Goal: Information Seeking & Learning: Find specific fact

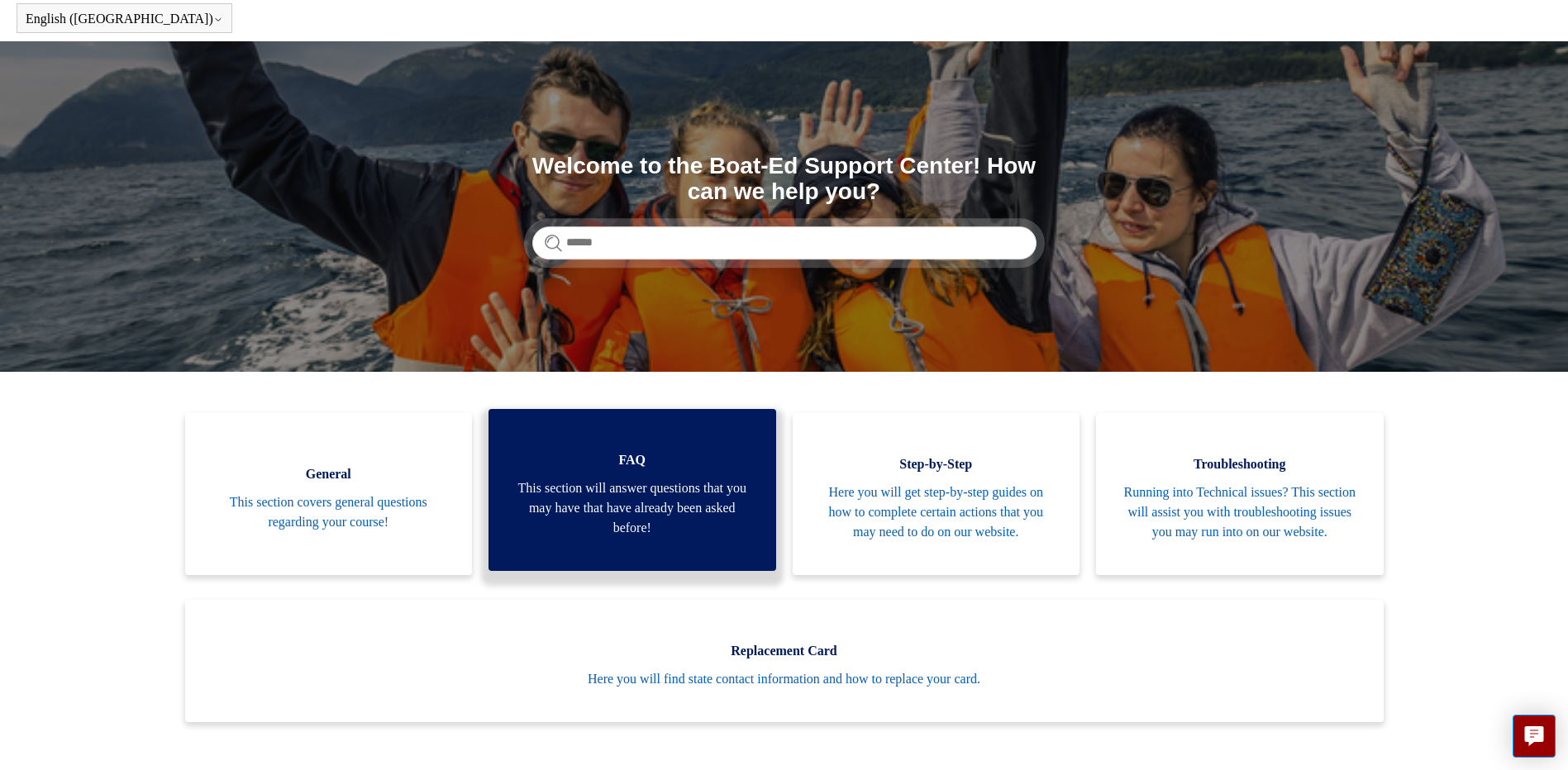
scroll to position [83, 0]
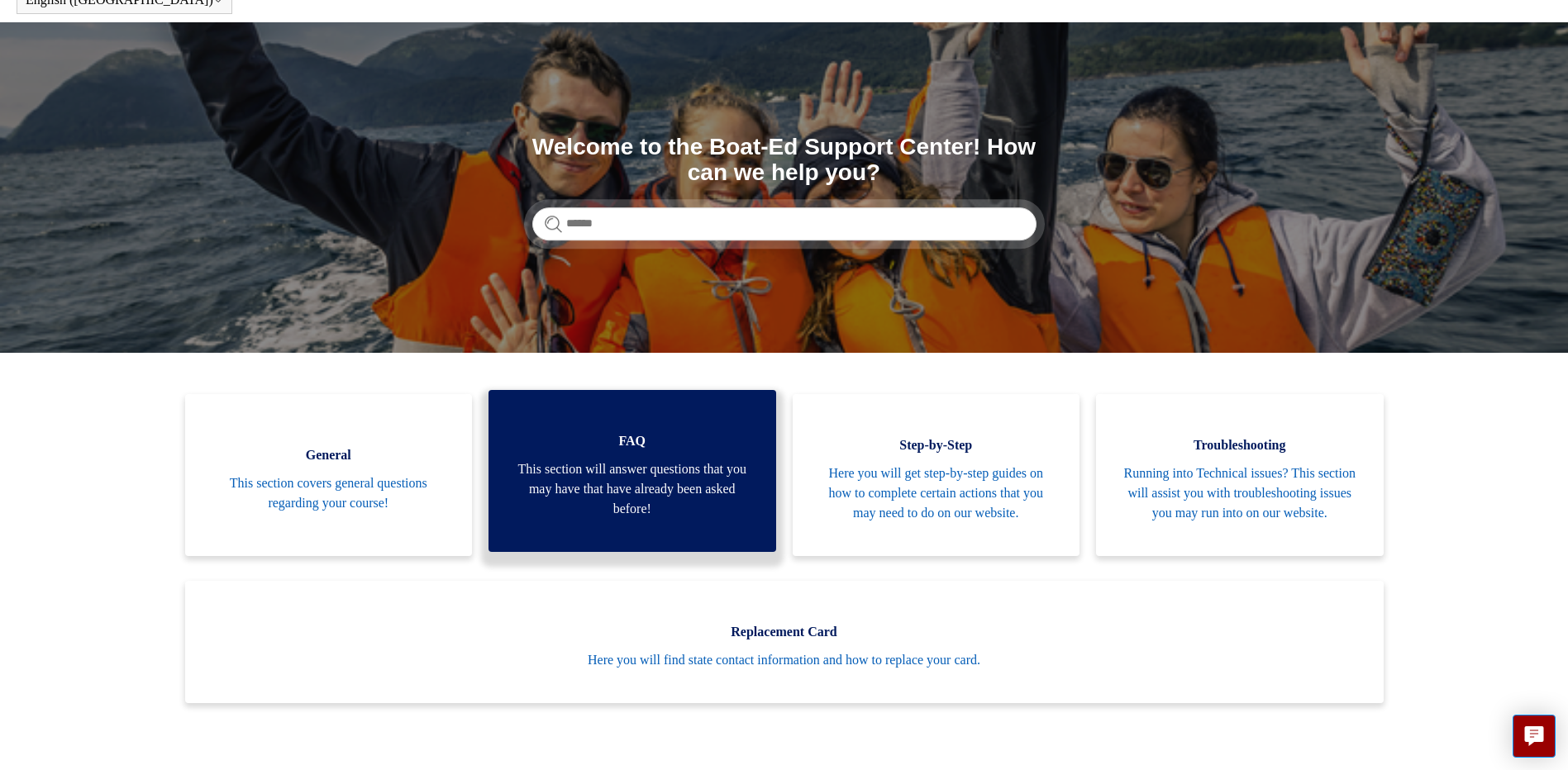
click at [679, 552] on link "FAQ This section will answer questions that you may have that have already been…" at bounding box center [632, 470] width 288 height 162
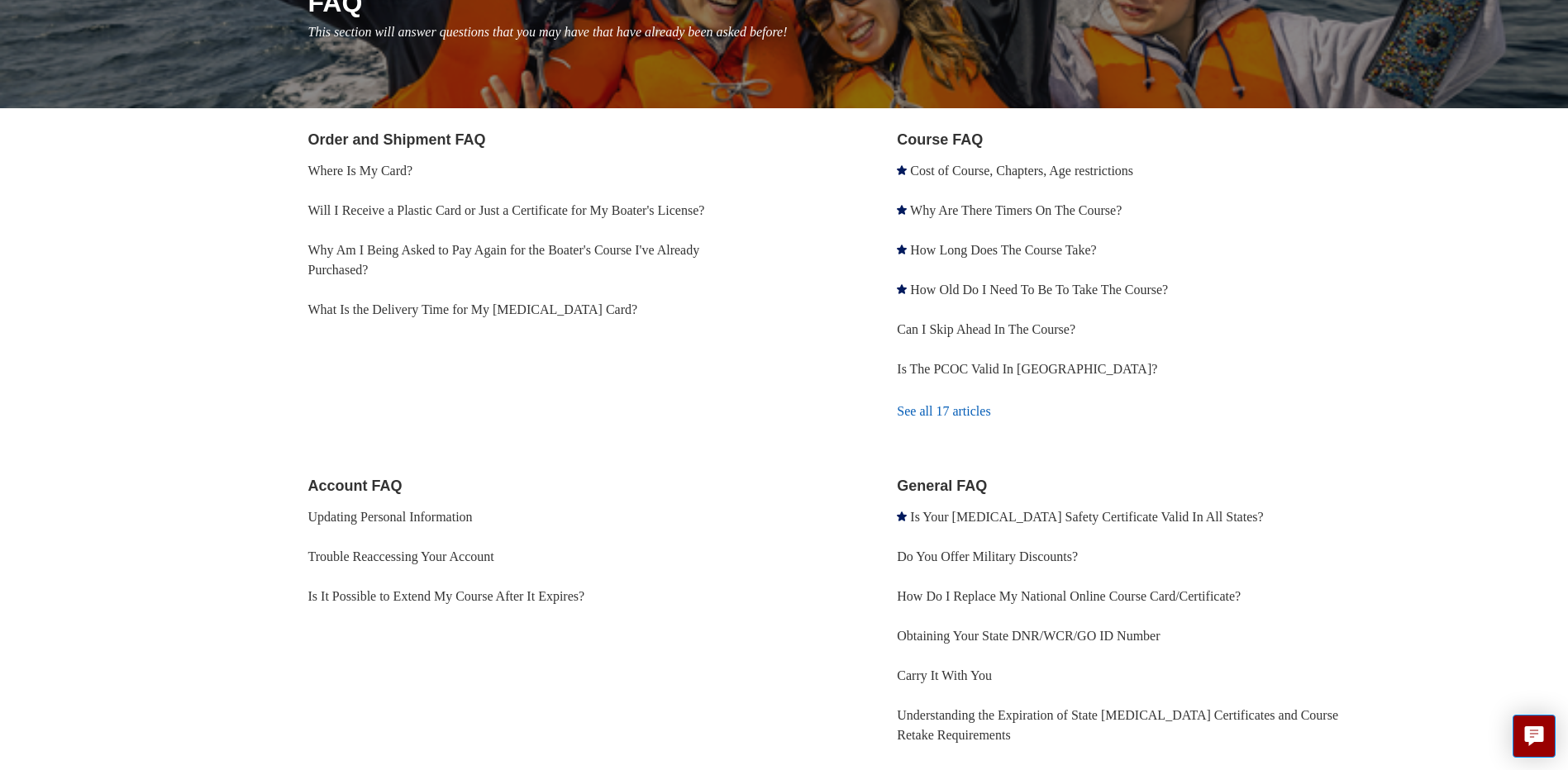
scroll to position [248, 0]
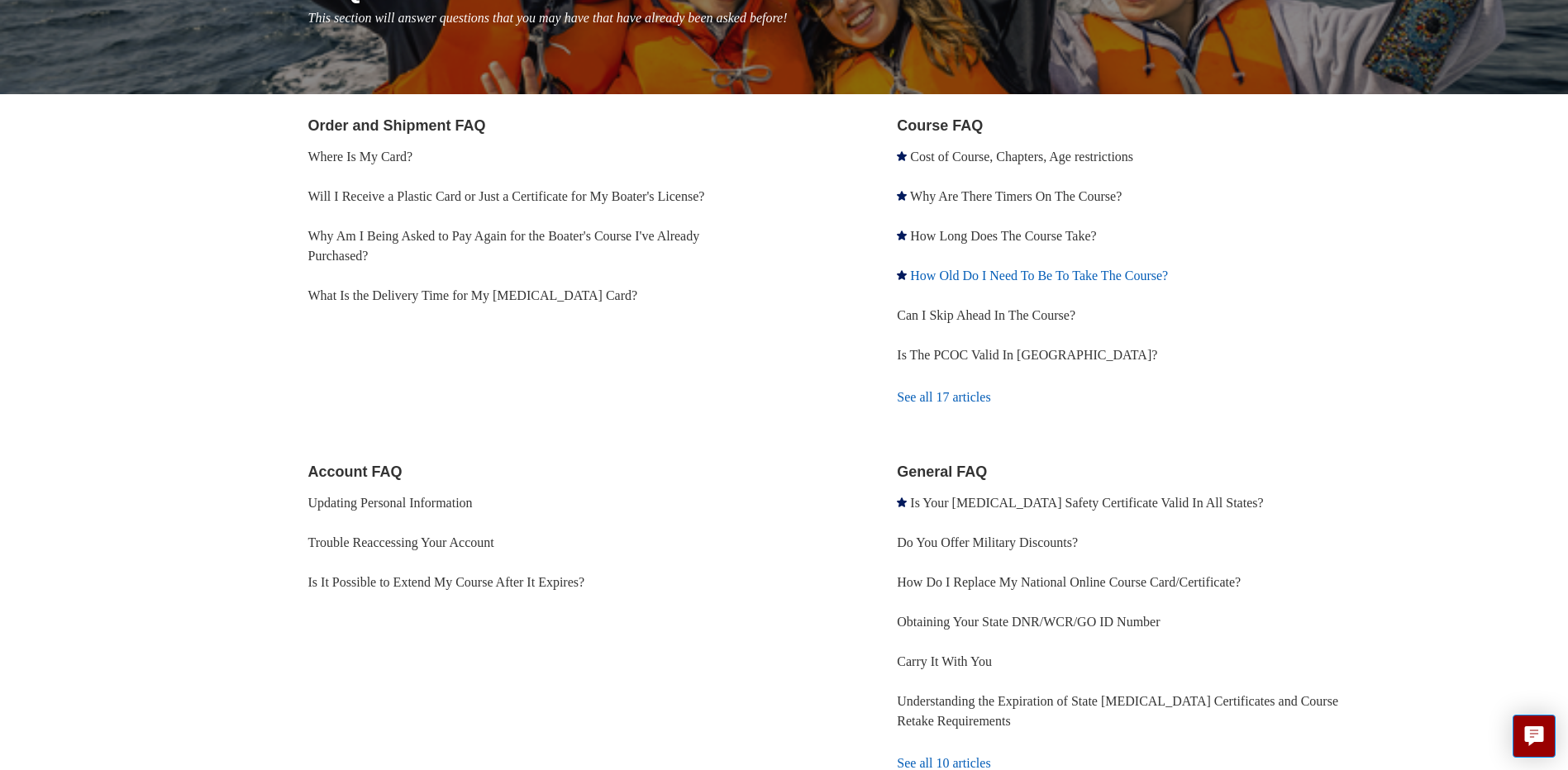
click at [1018, 274] on link "How Old Do I Need To Be To Take The Course?" at bounding box center [1039, 276] width 258 height 14
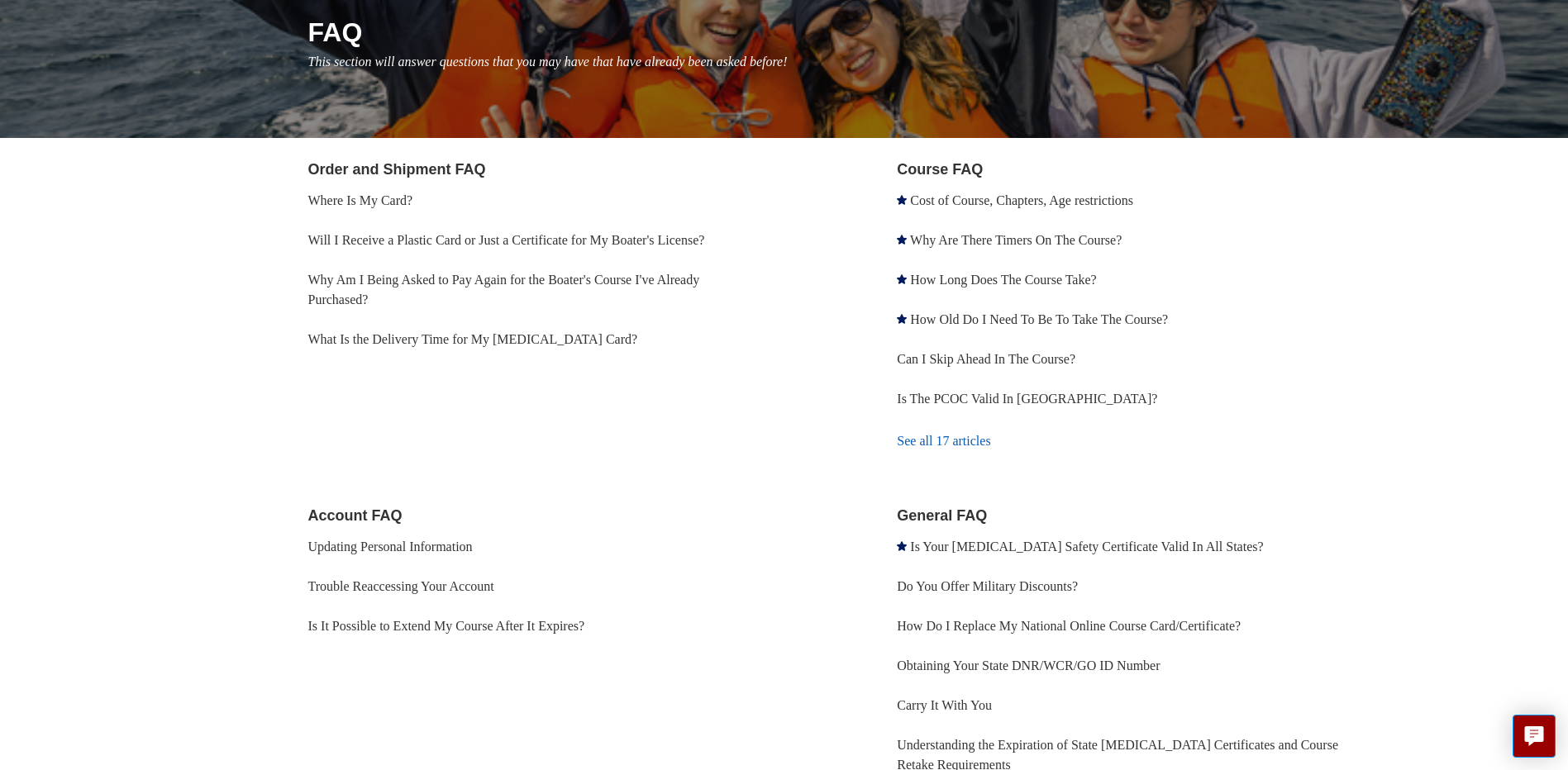
scroll to position [0, 0]
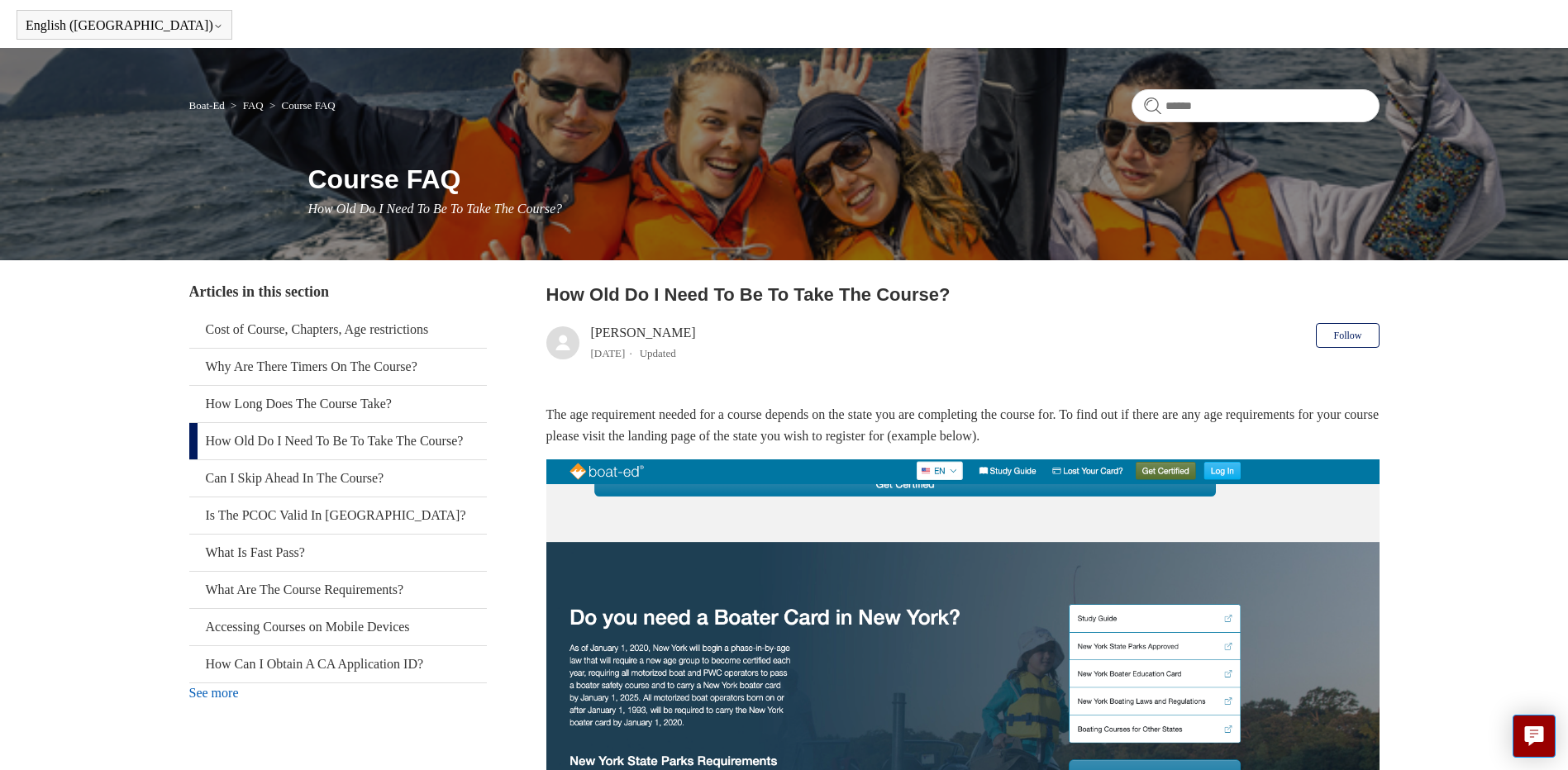
scroll to position [83, 0]
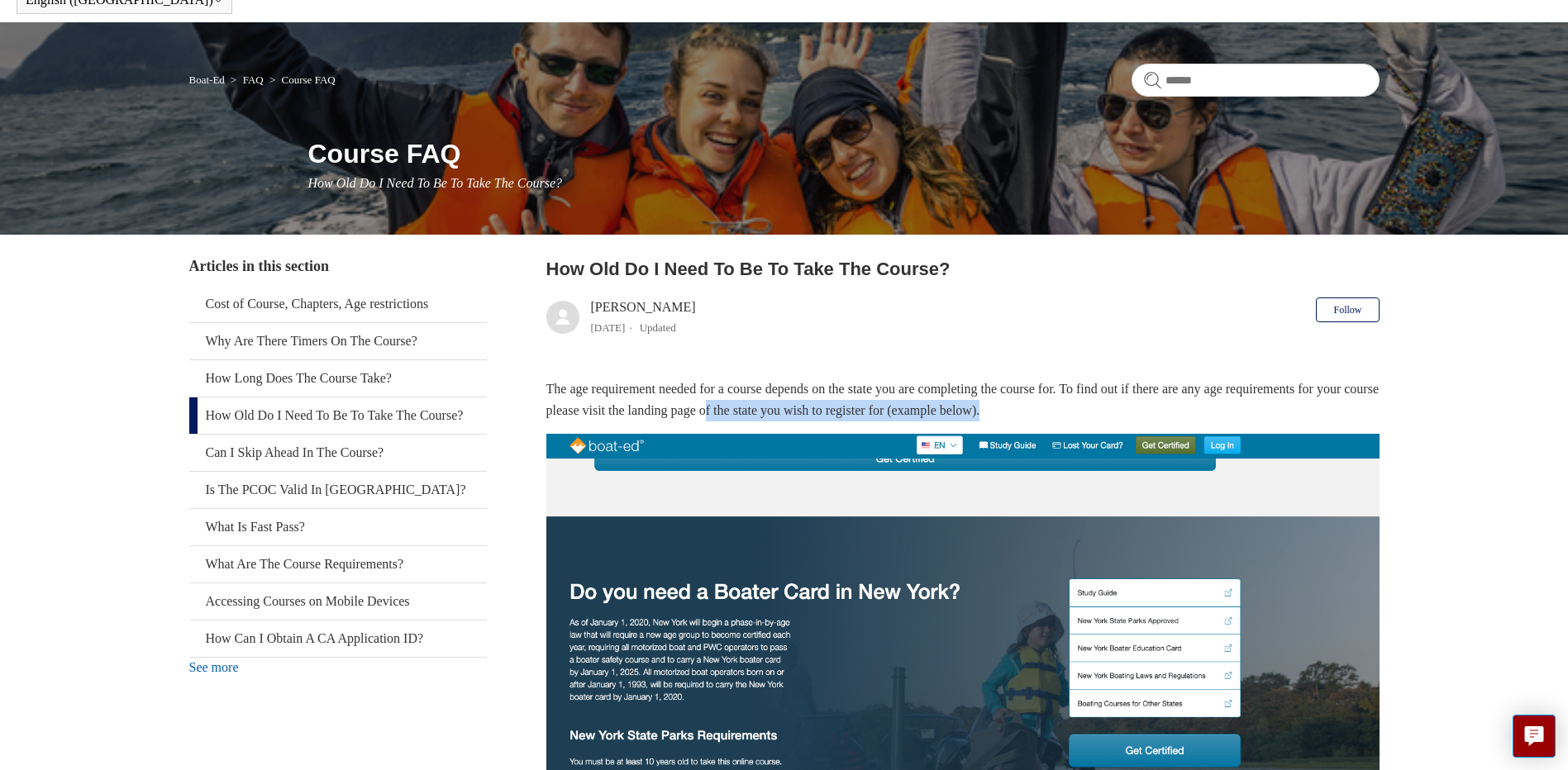
drag, startPoint x: 1119, startPoint y: 404, endPoint x: 813, endPoint y: 407, distance: 306.0
click at [813, 407] on p "The age requirement needed for a course depends on the state you are completing…" at bounding box center [963, 399] width 833 height 42
drag, startPoint x: 813, startPoint y: 407, endPoint x: 644, endPoint y: 414, distance: 169.1
click at [644, 414] on p "The age requirement needed for a course depends on the state you are completing…" at bounding box center [963, 399] width 833 height 42
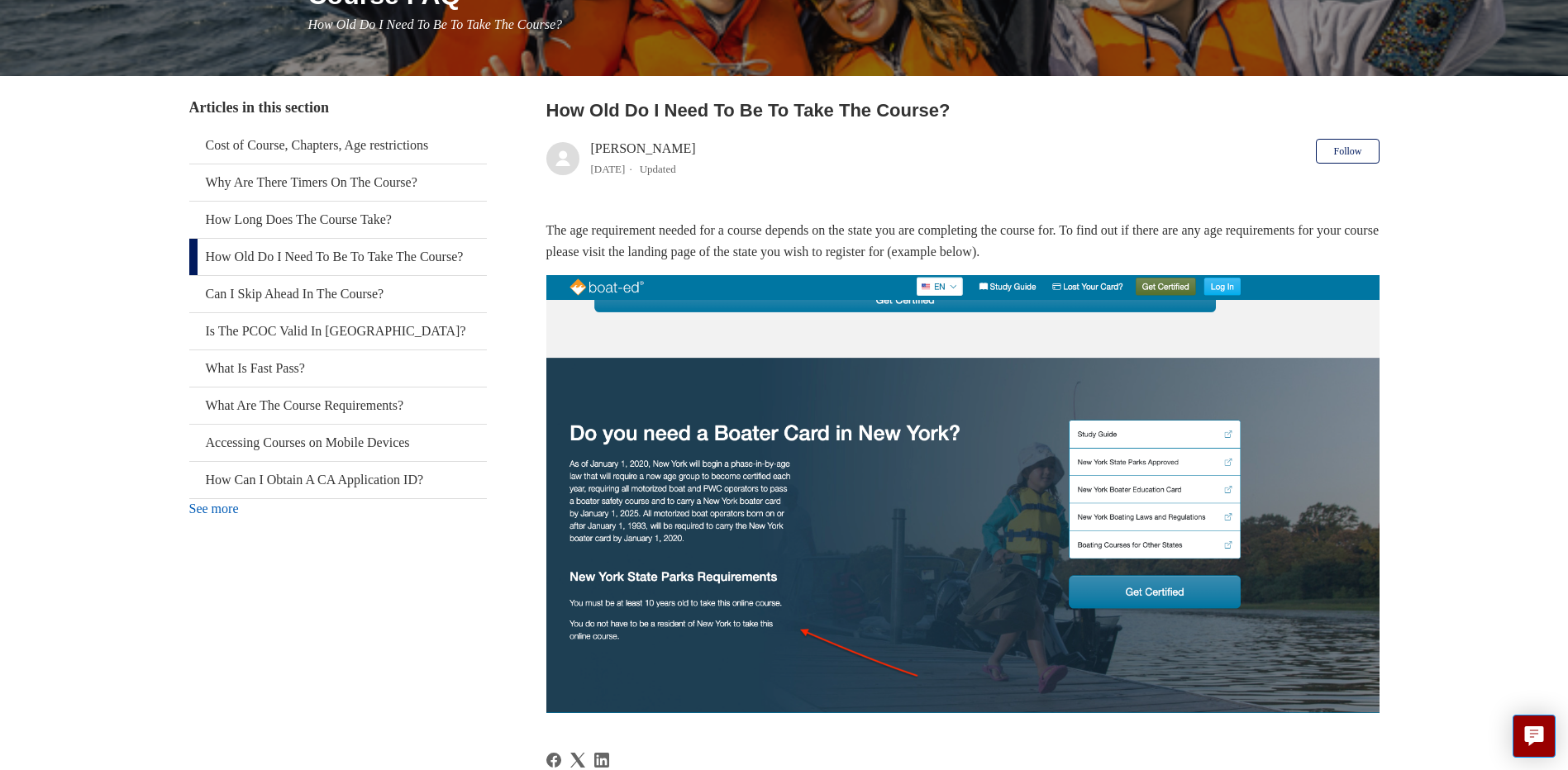
scroll to position [248, 0]
